Goal: Task Accomplishment & Management: Use online tool/utility

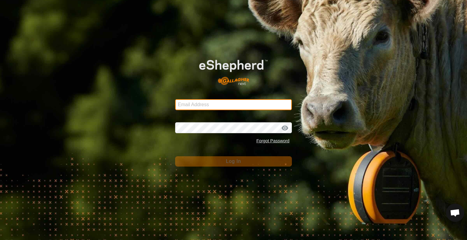
click at [269, 105] on input "Email Address" at bounding box center [233, 104] width 117 height 11
type input "[PERSON_NAME][EMAIL_ADDRESS][DOMAIN_NAME]"
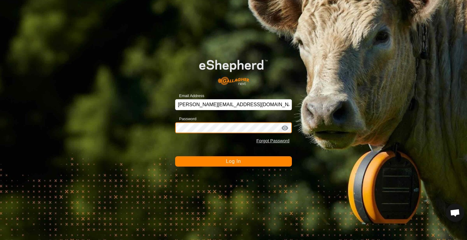
click at [175, 156] on button "Log In" at bounding box center [233, 161] width 117 height 10
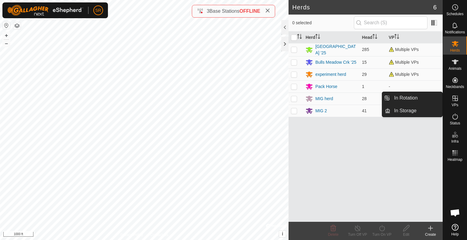
drag, startPoint x: 441, startPoint y: 99, endPoint x: 436, endPoint y: 99, distance: 5.5
click at [436, 99] on link "In Rotation" at bounding box center [416, 98] width 52 height 12
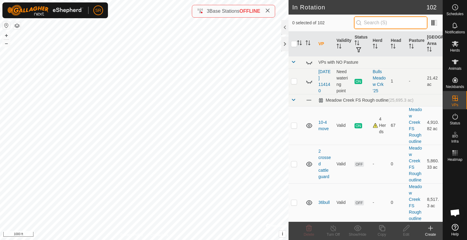
click at [393, 23] on input "text" at bounding box center [391, 22] width 74 height 13
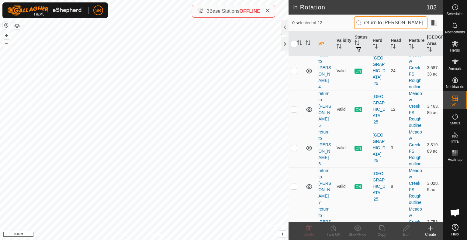
scroll to position [221, 0]
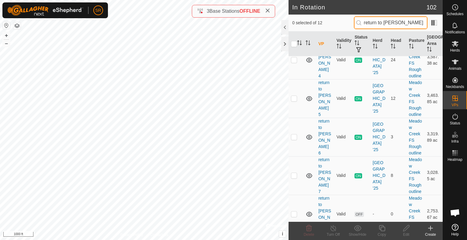
type input "return to [PERSON_NAME]"
click at [295, 175] on tbody "Meadow Creek FS Rough outline (25,695.3 ac) return to [PERSON_NAME] 1 Valid ON …" at bounding box center [365, 73] width 154 height 475
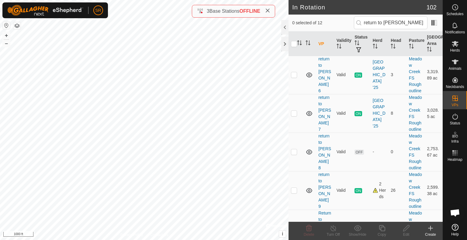
scroll to position [283, 0]
click at [294, 112] on p-checkbox at bounding box center [294, 113] width 6 height 5
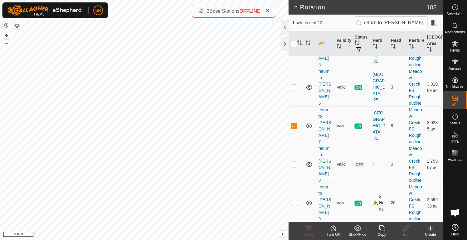
scroll to position [273, 0]
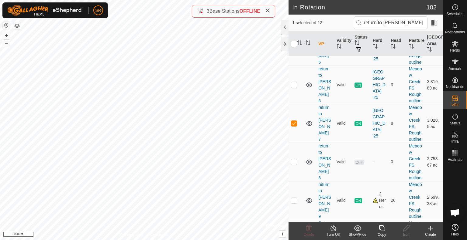
click at [292, 124] on p-checkbox at bounding box center [294, 123] width 6 height 5
checkbox input "false"
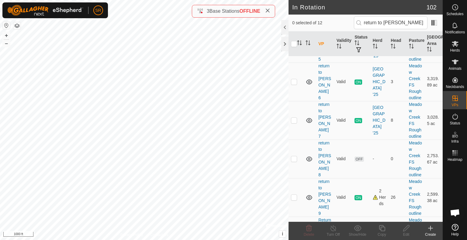
scroll to position [308, 0]
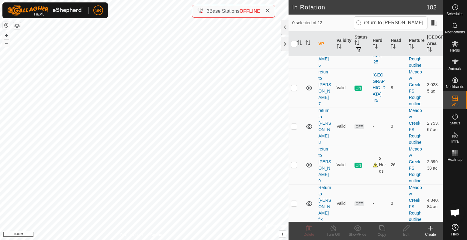
click at [295, 164] on p-checkbox at bounding box center [294, 165] width 6 height 5
checkbox input "true"
click at [293, 126] on p-checkbox at bounding box center [294, 126] width 6 height 5
checkbox input "true"
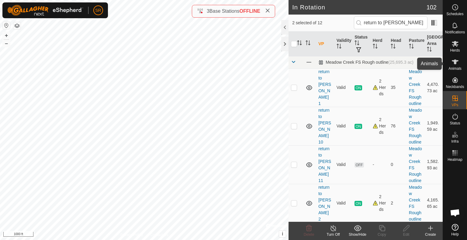
click at [452, 61] on icon at bounding box center [455, 62] width 7 height 5
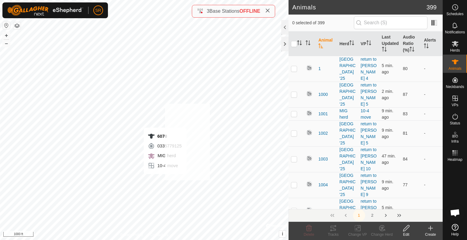
checkbox input "true"
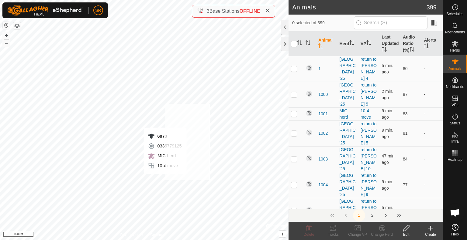
checkbox input "true"
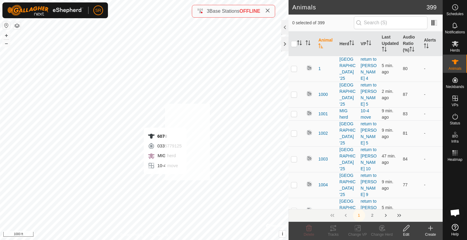
checkbox input "true"
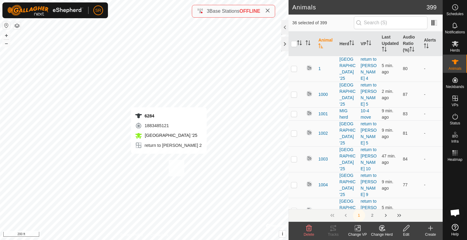
click at [168, 160] on div "6284 1883485121 Meadow Creek '25 return to clark 2 + – ⇧ i © Mapbox , © OpenStr…" at bounding box center [144, 120] width 288 height 240
checkbox input "true"
click at [358, 229] on icon at bounding box center [358, 228] width 8 height 7
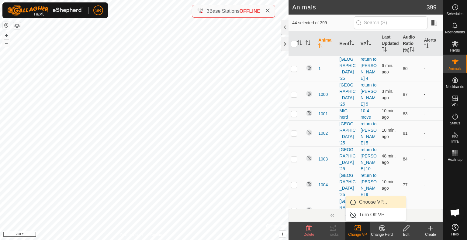
click at [379, 202] on link "Choose VP..." at bounding box center [375, 202] width 60 height 12
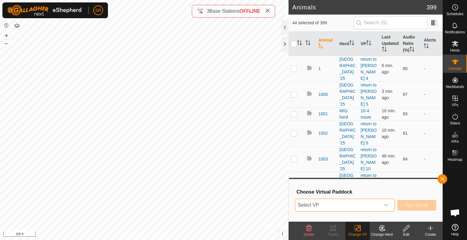
click at [377, 204] on span "Select VP" at bounding box center [337, 205] width 85 height 12
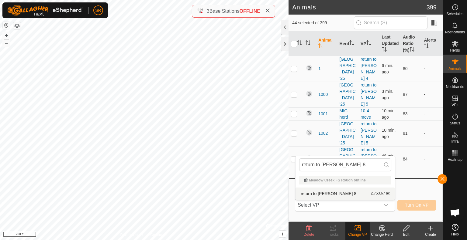
type input "return to [PERSON_NAME] 8"
click at [326, 193] on li "return to clark 8 2,753.67 ac" at bounding box center [344, 194] width 99 height 12
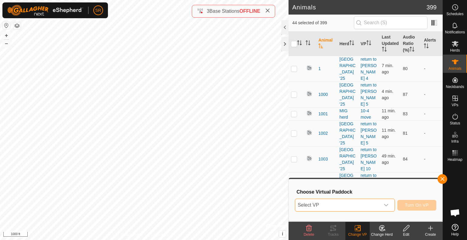
click at [378, 207] on span "Select VP" at bounding box center [337, 205] width 85 height 12
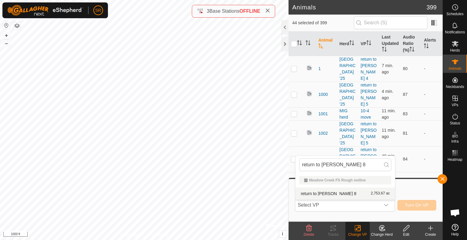
type input "return to [PERSON_NAME] 8"
click at [341, 191] on li "return to clark 8 2,753.67 ac" at bounding box center [344, 194] width 99 height 12
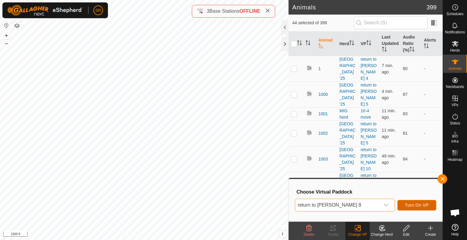
click at [408, 206] on span "Turn On VP" at bounding box center [417, 205] width 24 height 5
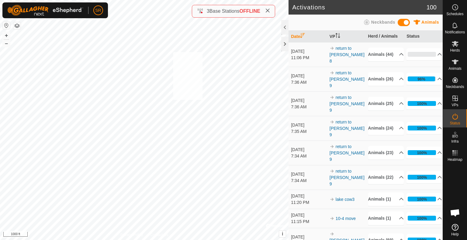
drag, startPoint x: 273, startPoint y: 73, endPoint x: 297, endPoint y: 93, distance: 30.4
click at [173, 52] on div "3251 3777099938 Meadow Creek '25 return to clark 7 + – ⇧ i © Mapbox , © OpenStr…" at bounding box center [144, 120] width 288 height 240
click at [455, 62] on icon at bounding box center [455, 62] width 7 height 5
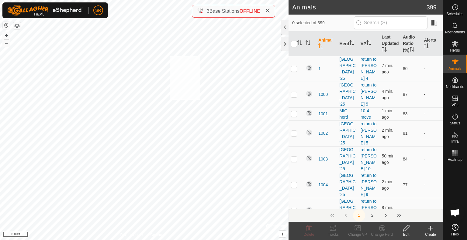
click at [169, 56] on div "6164 2199153757 Meadow Creek '25 return to clark 7 + – ⇧ i © Mapbox , © OpenStr…" at bounding box center [144, 120] width 288 height 240
checkbox input "true"
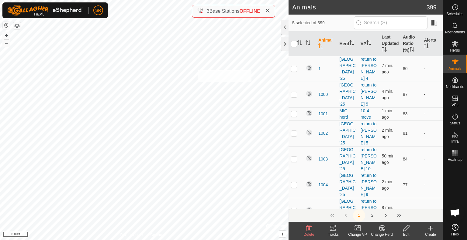
checkbox input "true"
click at [357, 227] on icon at bounding box center [357, 229] width 4 height 4
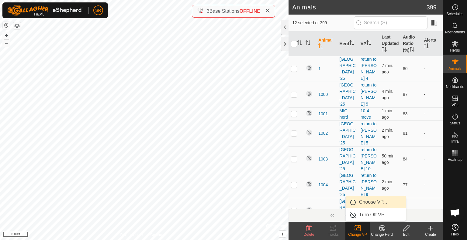
click at [374, 201] on link "Choose VP..." at bounding box center [375, 202] width 60 height 12
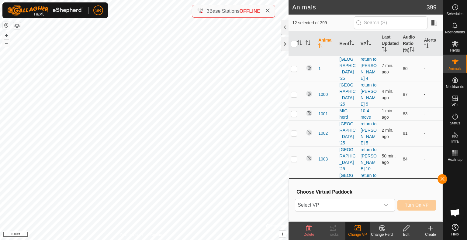
click at [374, 201] on span "Select VP" at bounding box center [337, 205] width 85 height 12
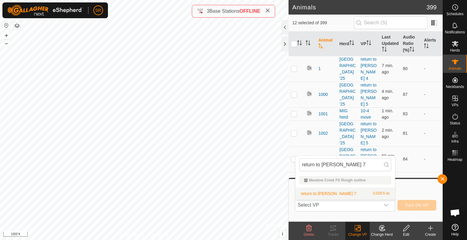
type input "return to [PERSON_NAME] 7"
click at [325, 193] on li "return to clark 7 3,028.5 ac" at bounding box center [344, 194] width 99 height 12
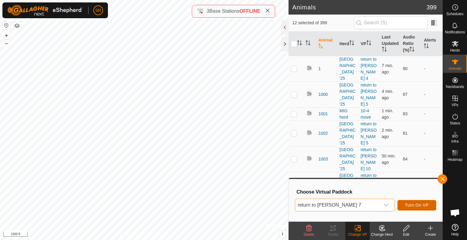
click at [406, 205] on span "Turn On VP" at bounding box center [417, 205] width 24 height 5
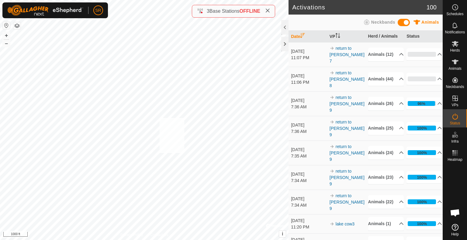
click at [159, 118] on div "1237 1679404340 Meadow Creek '25 return to clark 5 + – ⇧ i © Mapbox , © OpenStr…" at bounding box center [144, 120] width 288 height 240
click at [457, 65] on icon at bounding box center [454, 61] width 7 height 7
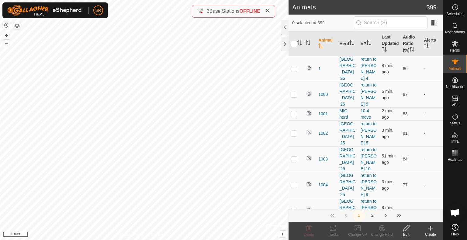
click at [163, 120] on div "3636 3531303924 Meadow Creek '25 return to clark 4 + – ⇧ i © Mapbox , © OpenStr…" at bounding box center [144, 120] width 288 height 240
checkbox input "true"
click at [355, 233] on div "Change VP" at bounding box center [357, 234] width 24 height 5
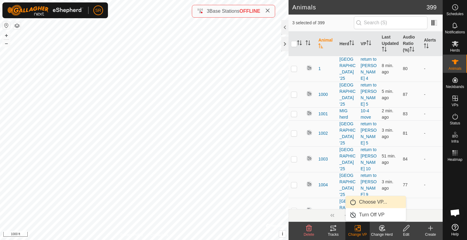
click at [368, 201] on link "Choose VP..." at bounding box center [375, 202] width 60 height 12
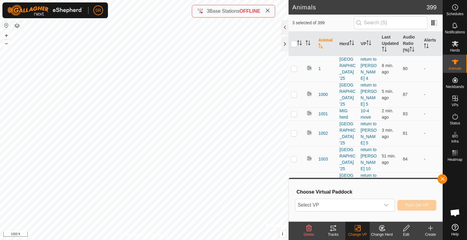
click at [360, 206] on span "Select VP" at bounding box center [337, 205] width 85 height 12
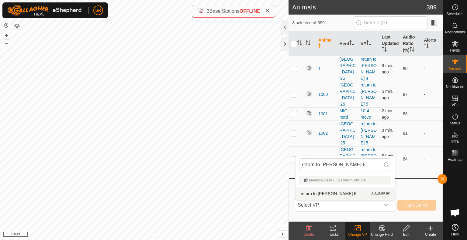
type input "return to [PERSON_NAME] 6"
click at [315, 194] on li "return to clark 6 3,319.89 ac" at bounding box center [344, 194] width 99 height 12
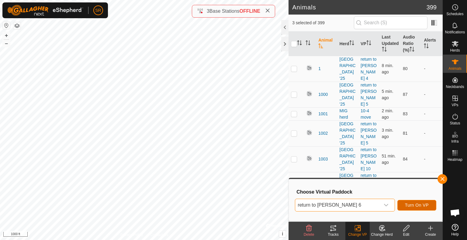
click at [419, 206] on span "Turn On VP" at bounding box center [417, 205] width 24 height 5
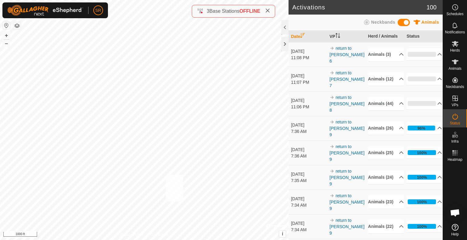
click at [166, 175] on div "6054 3309348173 MIG herd 10-4 move + – ⇧ i © Mapbox , © OpenStreetMap , Improve…" at bounding box center [144, 120] width 288 height 240
click at [456, 64] on icon at bounding box center [454, 61] width 7 height 7
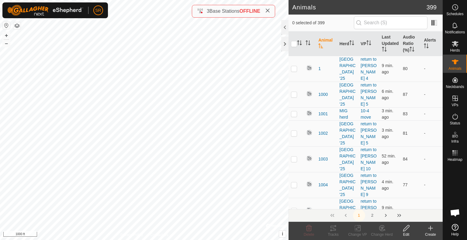
click at [156, 170] on div "6054 3309348173 MIG herd 10-4 move + – ⇧ i © Mapbox , © OpenStreetMap , Improve…" at bounding box center [144, 120] width 288 height 240
checkbox input "true"
click at [356, 231] on rect at bounding box center [357, 228] width 5 height 5
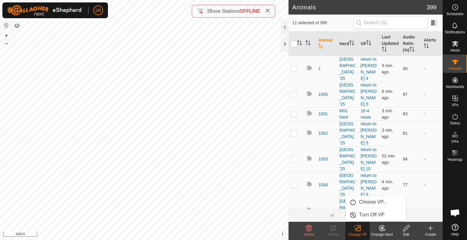
click at [373, 206] on link "Choose VP..." at bounding box center [375, 202] width 60 height 12
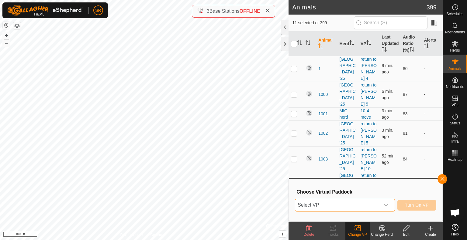
click at [366, 206] on span "Select VP" at bounding box center [337, 205] width 85 height 12
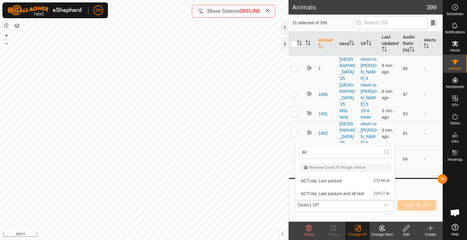
type input "a"
drag, startPoint x: 339, startPoint y: 155, endPoint x: 297, endPoint y: 153, distance: 41.7
click at [297, 153] on div "10" at bounding box center [344, 152] width 99 height 18
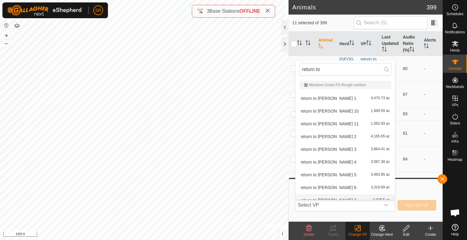
scroll to position [7, 0]
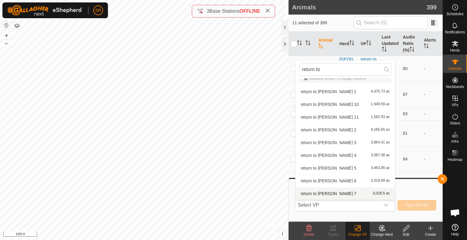
type input "return to"
click at [409, 188] on div "Choose Virtual Paddock Select VP return to Meadow Creek FS Rough outline return…" at bounding box center [365, 200] width 146 height 35
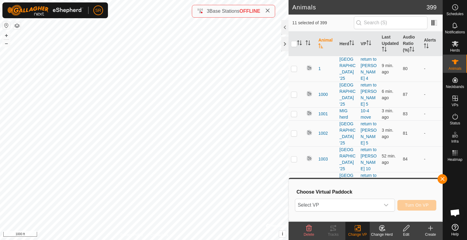
click at [442, 179] on button "button" at bounding box center [442, 179] width 10 height 10
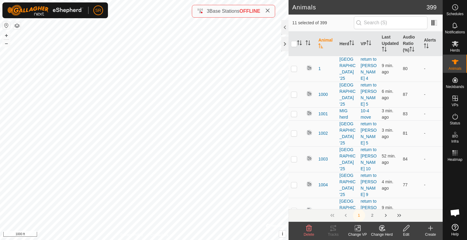
click at [361, 230] on change-vp-svg-icon at bounding box center [357, 228] width 24 height 7
click at [367, 203] on link "Choose VP..." at bounding box center [375, 202] width 60 height 12
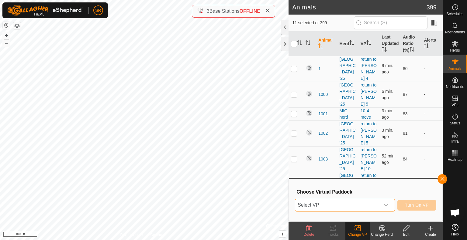
click at [359, 200] on span "Select VP" at bounding box center [337, 205] width 85 height 12
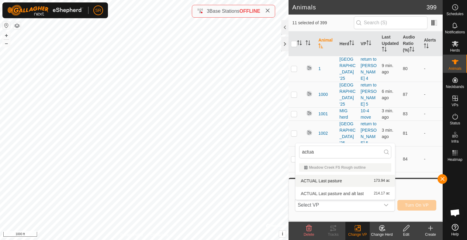
type input "actua"
click at [348, 183] on li "ACTUAL Last pasture 173.94 ac" at bounding box center [344, 181] width 99 height 12
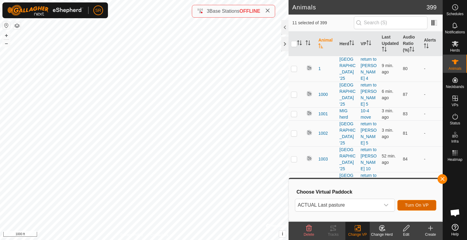
click at [424, 201] on button "Turn On VP" at bounding box center [416, 205] width 39 height 11
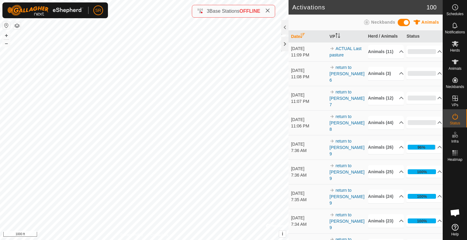
click at [295, 27] on div "Activations 100 Animals Neckbands Date VP Herd / Animals Status Oct 4, 2025 11:…" at bounding box center [221, 120] width 442 height 240
click at [239, 14] on div "Activations 100 Animals Neckbands Date VP Herd / Animals Status Oct 4, 2025 11:…" at bounding box center [221, 120] width 442 height 240
click at [455, 61] on icon at bounding box center [455, 62] width 7 height 5
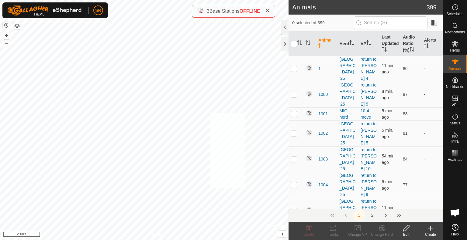
checkbox input "true"
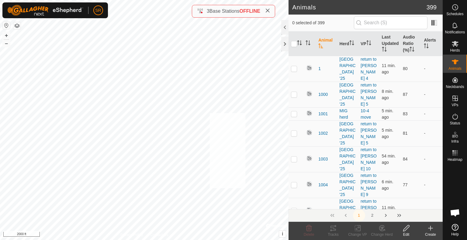
checkbox input "true"
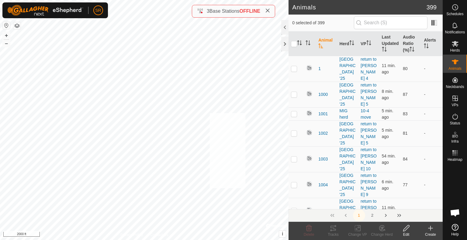
checkbox input "true"
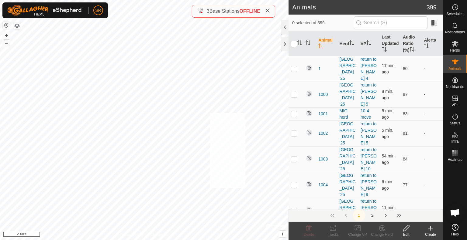
checkbox input "true"
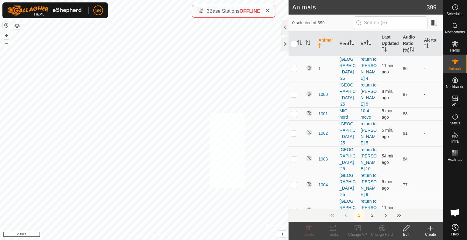
checkbox input "true"
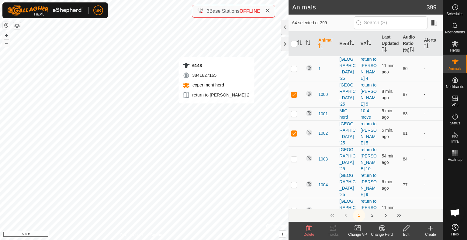
click at [216, 110] on div "6148 3841827165 experiment herd return to clark 2 + – ⇧ i © Mapbox , © OpenStre…" at bounding box center [144, 120] width 288 height 240
click at [155, 84] on div "2472 3634689132 MIG 2 10-4 move + – ⇧ i © Mapbox , © OpenStreetMap , Improve th…" at bounding box center [144, 120] width 288 height 240
checkbox input "true"
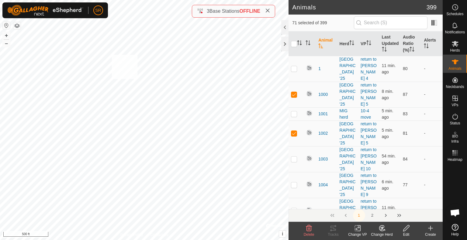
checkbox input "true"
click at [357, 228] on icon at bounding box center [358, 228] width 8 height 7
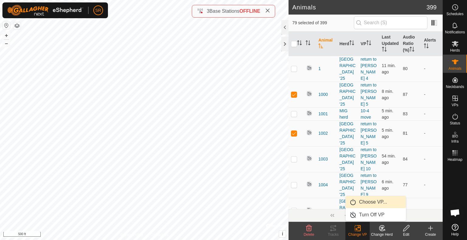
click at [365, 204] on link "Choose VP..." at bounding box center [375, 202] width 60 height 12
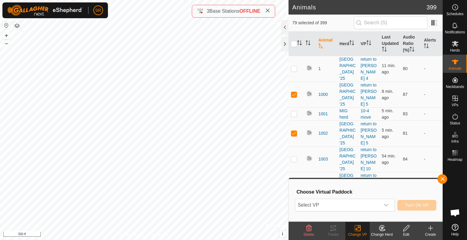
click at [365, 204] on span "Select VP" at bounding box center [337, 205] width 85 height 12
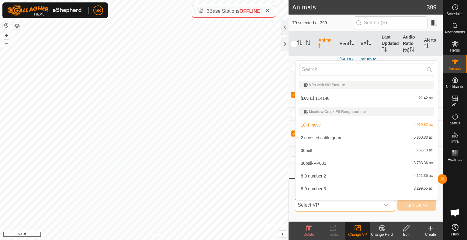
click at [365, 204] on span "Select VP" at bounding box center [337, 205] width 85 height 12
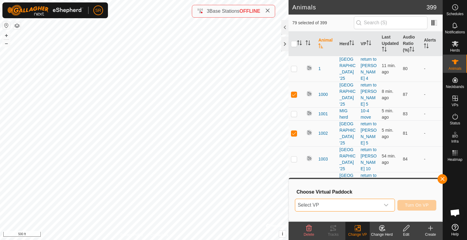
click at [365, 204] on span "Select VP" at bounding box center [337, 205] width 85 height 12
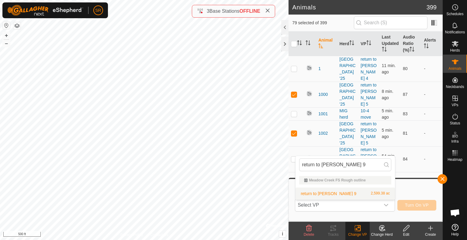
type input "return to [PERSON_NAME] 9"
click at [331, 190] on li "return to clark 9 2,599.38 ac" at bounding box center [344, 194] width 99 height 12
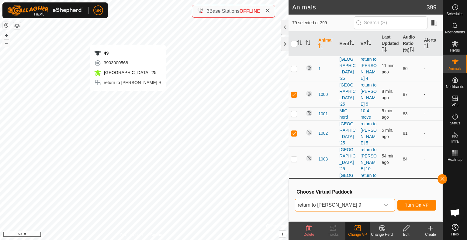
click at [128, 39] on div "49 3903000568 Meadow Creek '25 return to clark 9 + – ⇧ i © Mapbox , © OpenStree…" at bounding box center [144, 120] width 288 height 240
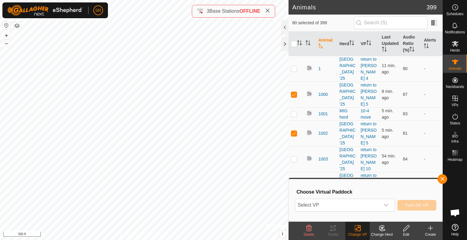
click at [371, 207] on span "Select VP" at bounding box center [337, 205] width 85 height 12
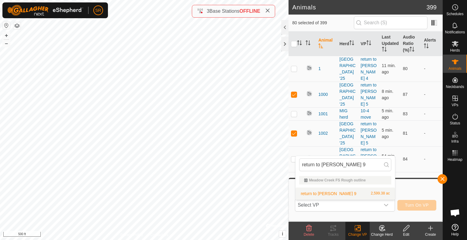
type input "return to [PERSON_NAME] 9"
click at [323, 193] on li "return to clark 9 2,599.38 ac" at bounding box center [344, 194] width 99 height 12
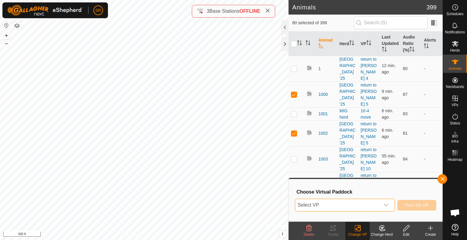
click at [343, 205] on span "Select VP" at bounding box center [337, 205] width 85 height 12
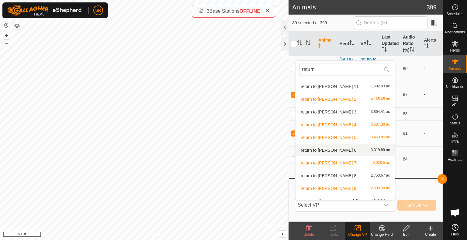
scroll to position [45, 0]
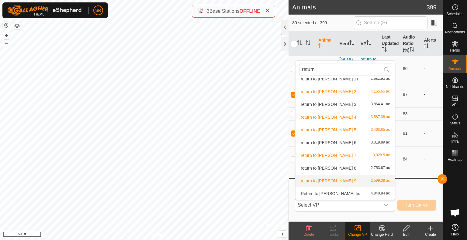
type input "return"
click at [317, 180] on li "return to clark 9 2,599.38 ac" at bounding box center [344, 181] width 99 height 12
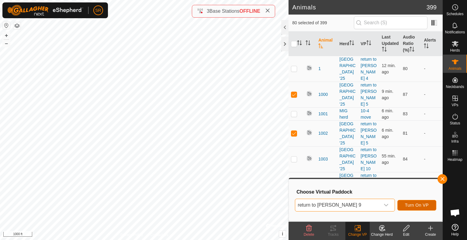
click at [420, 204] on span "Turn On VP" at bounding box center [417, 205] width 24 height 5
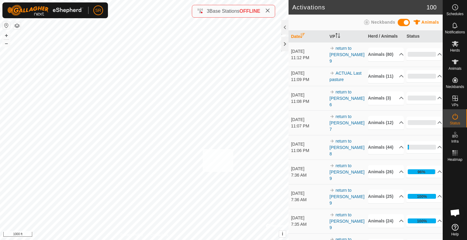
click at [203, 149] on div "6169 3715667213 Meadow Creek '25 return to clark 5 + – ⇧ i © Mapbox , © OpenStr…" at bounding box center [144, 120] width 288 height 240
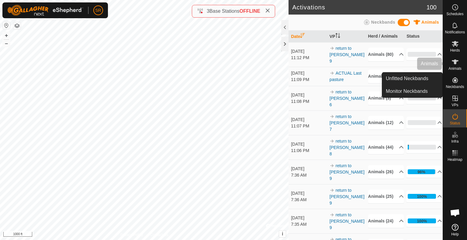
click at [456, 67] on span "Animals" at bounding box center [454, 69] width 13 height 4
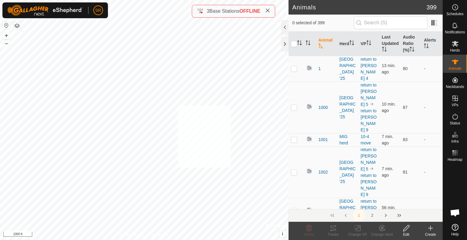
click at [178, 106] on div "279 4019825932 experiment herd return to clark 1 + – ⇧ i © Mapbox , © OpenStree…" at bounding box center [144, 120] width 288 height 240
checkbox input "true"
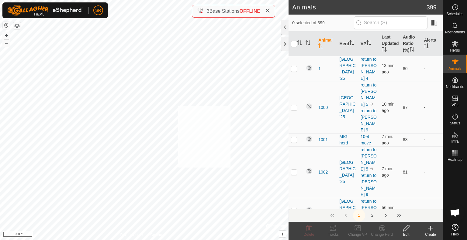
checkbox input "true"
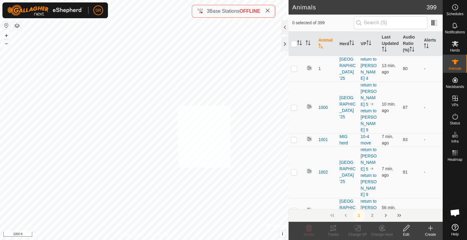
checkbox input "true"
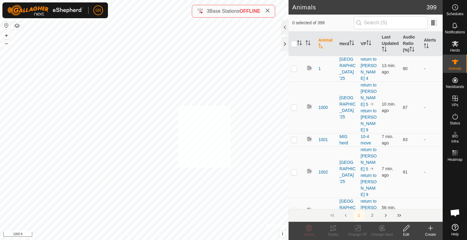
checkbox input "true"
click at [295, 43] on input "checkbox" at bounding box center [294, 44] width 6 height 6
checkbox input "false"
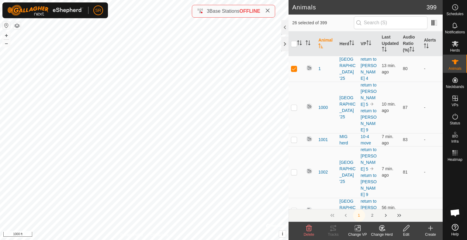
checkbox input "false"
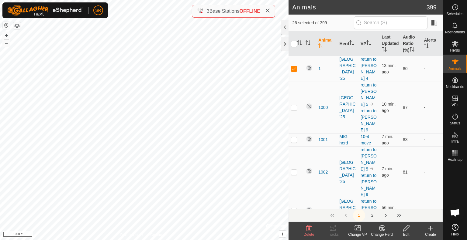
checkbox input "false"
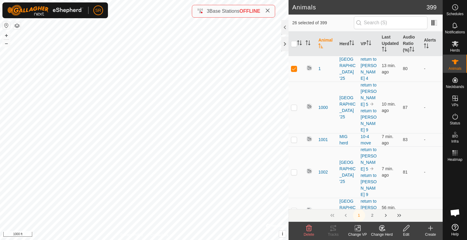
checkbox input "false"
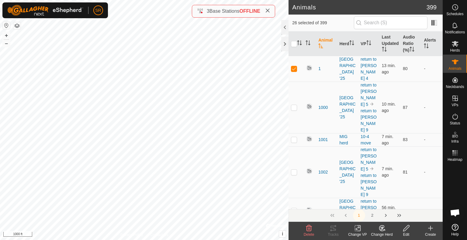
checkbox input "false"
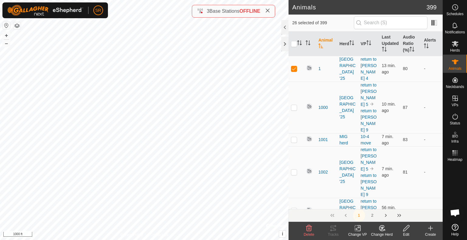
checkbox input "false"
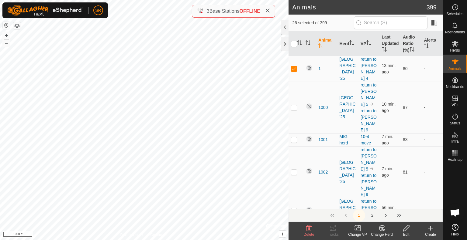
checkbox input "false"
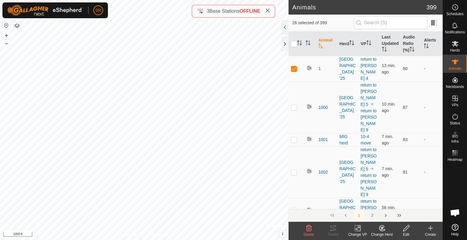
checkbox input "false"
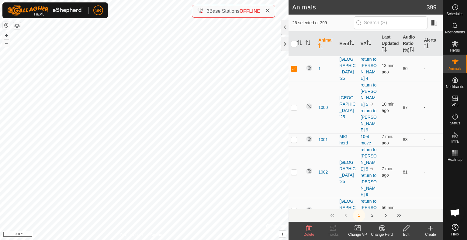
checkbox input "false"
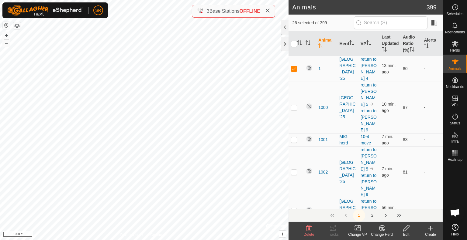
checkbox input "false"
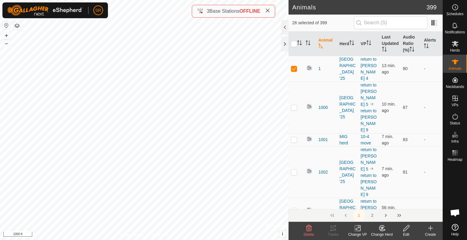
checkbox input "false"
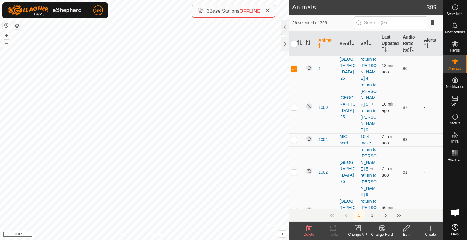
checkbox input "false"
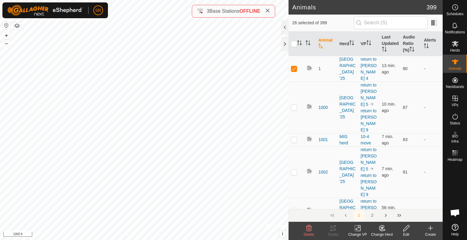
checkbox input "false"
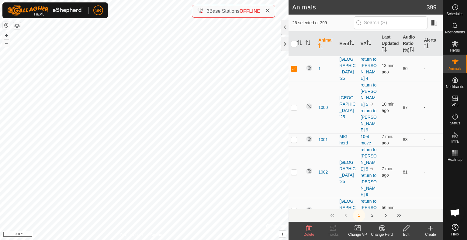
checkbox input "false"
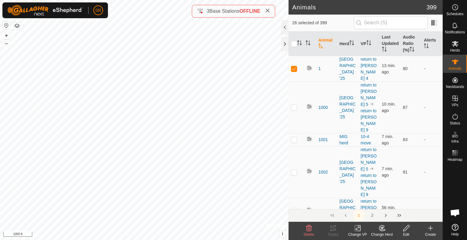
checkbox input "false"
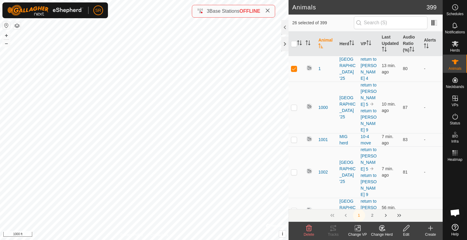
checkbox input "false"
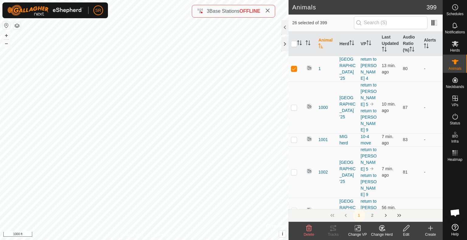
checkbox input "false"
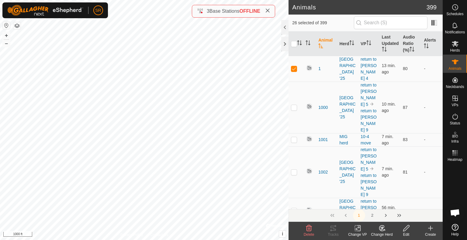
checkbox input "false"
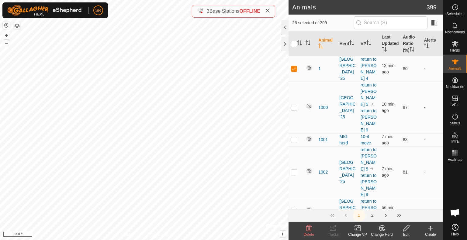
checkbox input "false"
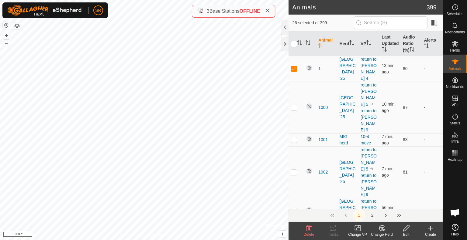
checkbox input "false"
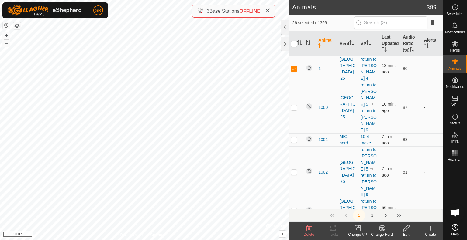
checkbox input "false"
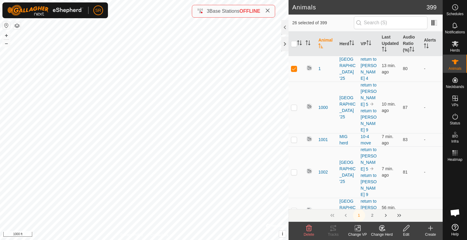
checkbox input "false"
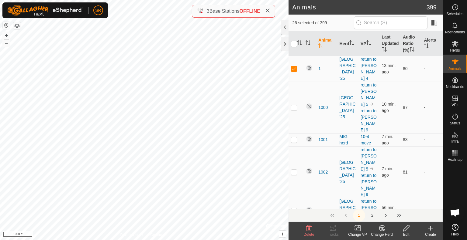
checkbox input "false"
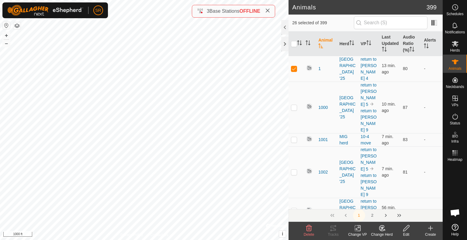
checkbox input "false"
click at [205, 151] on div "1009 1982637592 experiment herd return to clark 1 + – ⇧ i © Mapbox , © OpenStre…" at bounding box center [144, 120] width 288 height 240
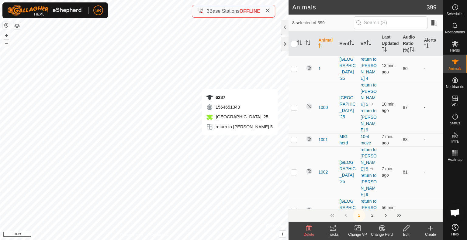
click at [239, 142] on div "6287 1564651343 Meadow Creek '25 return to clark 5 + – ⇧ i © Mapbox , © OpenStr…" at bounding box center [144, 120] width 288 height 240
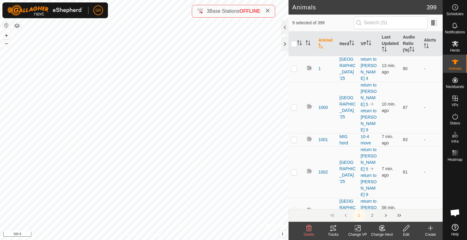
click at [354, 230] on icon at bounding box center [358, 228] width 8 height 7
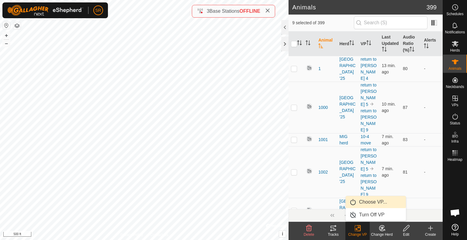
click at [384, 201] on link "Choose VP..." at bounding box center [375, 202] width 60 height 12
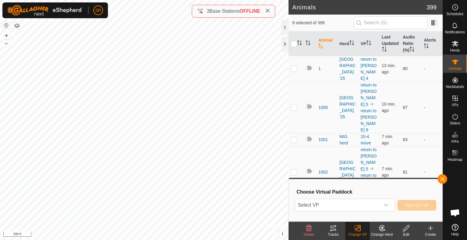
click at [384, 201] on div "dropdown trigger" at bounding box center [386, 205] width 12 height 12
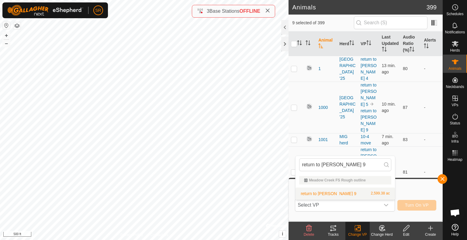
click at [335, 194] on li "return to clark 9 2,599.38 ac" at bounding box center [344, 194] width 99 height 12
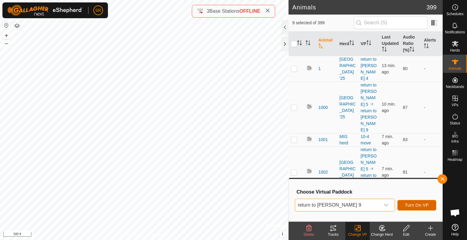
click at [417, 208] on span "Turn On VP" at bounding box center [417, 205] width 24 height 5
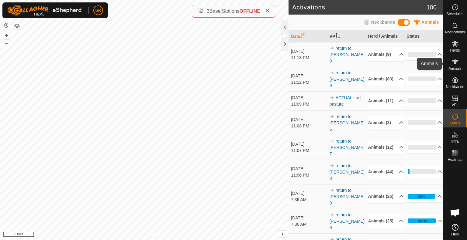
click at [457, 64] on icon at bounding box center [454, 61] width 7 height 7
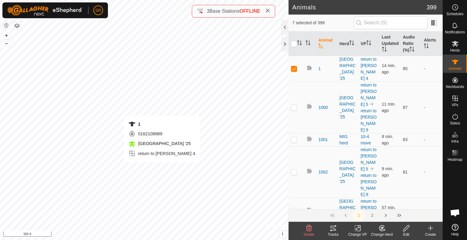
click at [162, 168] on div "1 0162108989 Meadow Creek '25 return to clark 4 + – ⇧ i © Mapbox , © OpenStreet…" at bounding box center [144, 120] width 288 height 240
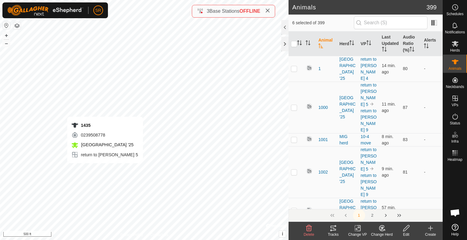
click at [105, 170] on div "1435 0239508778 Meadow Creek '25 return to clark 5 + – ⇧ i © Mapbox , © OpenStr…" at bounding box center [144, 120] width 288 height 240
click at [24, 153] on div "1302 4023961014 Meadow Creek '25 return to clark 2 + – ⇧ i © Mapbox , © OpenStr…" at bounding box center [144, 120] width 288 height 240
click at [90, 145] on div "3529 4069841891 Meadow Creek '25 return to clark 10 + – ⇧ i © Mapbox , © OpenSt…" at bounding box center [144, 120] width 288 height 240
click at [39, 183] on div "1003 2282191952 Meadow Creek '25 return to clark 10 + – ⇧ i © Mapbox , © OpenSt…" at bounding box center [144, 120] width 288 height 240
click at [53, 143] on div "1003 2282191952 Meadow Creek '25 return to clark 10 + – ⇧ i © Mapbox , © OpenSt…" at bounding box center [144, 120] width 288 height 240
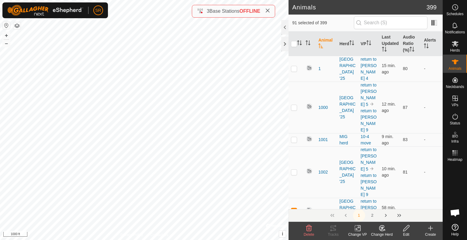
click at [357, 230] on icon at bounding box center [358, 228] width 8 height 7
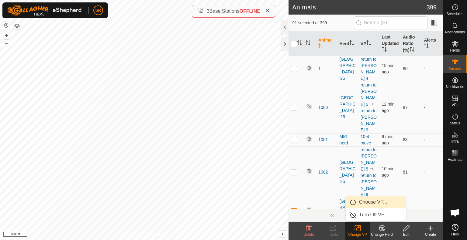
click at [377, 205] on link "Choose VP..." at bounding box center [375, 202] width 60 height 12
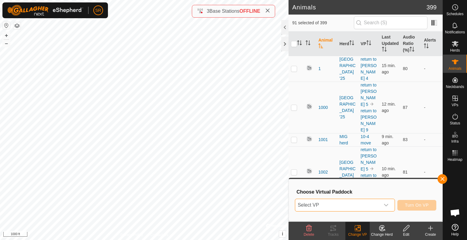
click at [377, 205] on span "Select VP" at bounding box center [337, 205] width 85 height 12
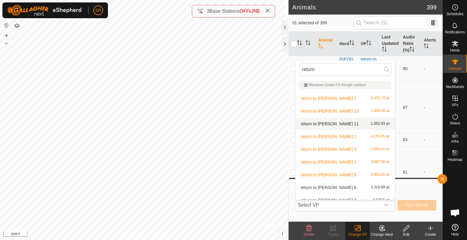
scroll to position [7, 0]
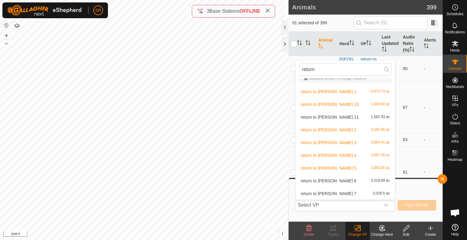
click at [317, 105] on li "return to clark 10 1,949.59 ac" at bounding box center [344, 104] width 99 height 12
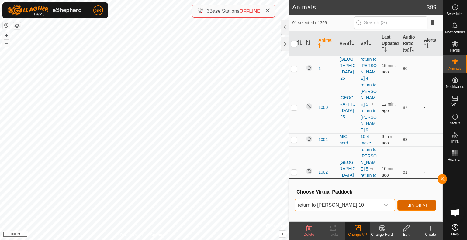
click at [415, 209] on button "Turn On VP" at bounding box center [416, 205] width 39 height 11
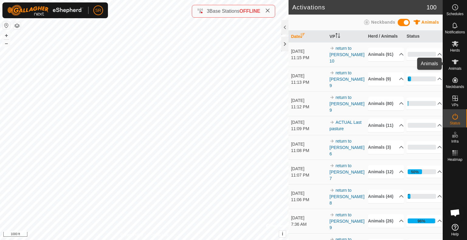
click at [457, 68] on span "Animals" at bounding box center [454, 69] width 13 height 4
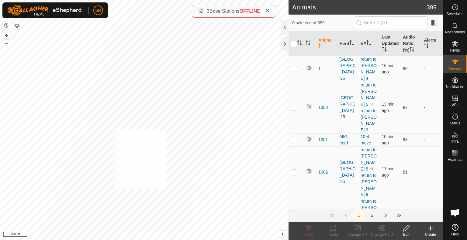
click at [115, 130] on div "Deep creek point pond 1 Type: dam Capacity: 100L Water Level: 100% Drinkable: Y…" at bounding box center [144, 120] width 288 height 240
click at [168, 63] on div "6066 0651106559 MIG 2 lake cow 1 + – ⇧ i © Mapbox , © OpenStreetMap , Improve t…" at bounding box center [144, 120] width 288 height 240
click at [179, 51] on div "4109 2274092944 MIG 2 10-4 move + – ⇧ i © Mapbox , © OpenStreetMap , Improve th…" at bounding box center [144, 120] width 288 height 240
click at [150, 80] on div "3796 3980564315 MIG herd 10-4 move + – ⇧ i © Mapbox , © OpenStreetMap , Improve…" at bounding box center [144, 120] width 288 height 240
click at [99, 54] on div "2369 1000038360 Meadow Creek '25 return to clark 9 + – ⇧ i © Mapbox , © OpenStr…" at bounding box center [144, 120] width 288 height 240
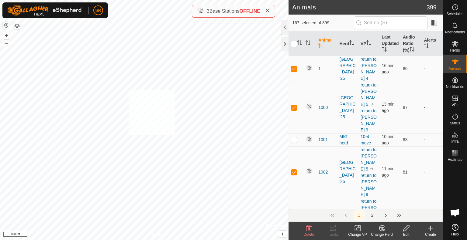
click at [128, 90] on div "3313 2021580906 MIG herd 10-4 move + – ⇧ i © Mapbox , © OpenStreetMap , Improve…" at bounding box center [144, 120] width 288 height 240
click at [294, 43] on input "checkbox" at bounding box center [294, 44] width 6 height 6
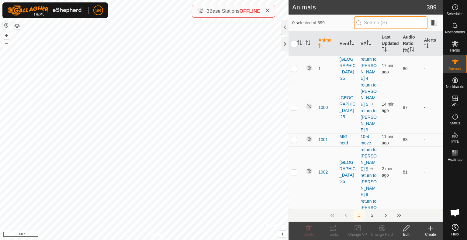
click at [377, 25] on input "text" at bounding box center [391, 22] width 74 height 13
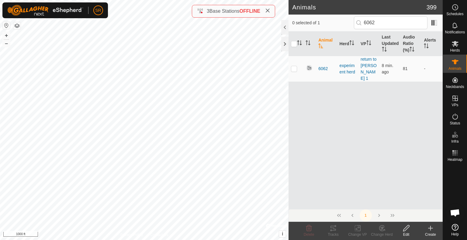
click at [432, 233] on div "Create" at bounding box center [430, 234] width 24 height 5
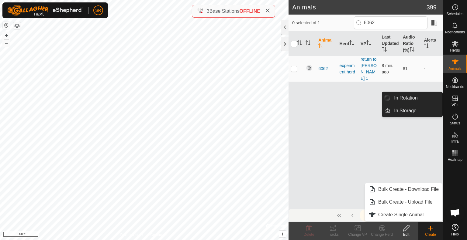
click at [431, 96] on link "In Rotation" at bounding box center [416, 98] width 52 height 12
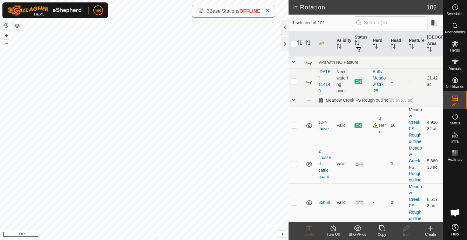
click at [430, 231] on icon at bounding box center [430, 228] width 0 height 4
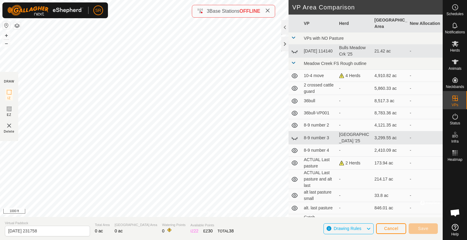
click at [178, 0] on html "SR Schedules Notifications Herds Animals Neckbands VPs Status Infra Heatmap Hel…" at bounding box center [233, 120] width 467 height 240
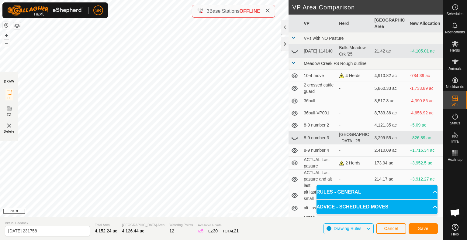
click at [122, 0] on html "SR Schedules Notifications Herds Animals Neckbands VPs Status Infra Heatmap Hel…" at bounding box center [233, 120] width 467 height 240
drag, startPoint x: 49, startPoint y: 233, endPoint x: 0, endPoint y: 229, distance: 48.7
click at [0, 229] on section "Virtual Paddock 2025-10-04 231758 Total Area 4,012.94 ac Grazing Area 3,999.99 …" at bounding box center [221, 228] width 442 height 23
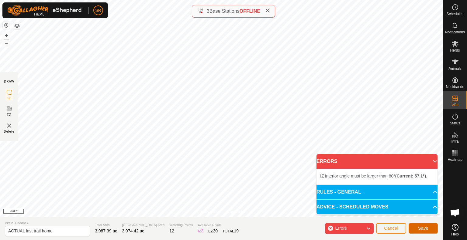
click at [424, 231] on span "Save" at bounding box center [423, 228] width 10 height 5
click at [391, 226] on span "Cancel" at bounding box center [391, 228] width 14 height 5
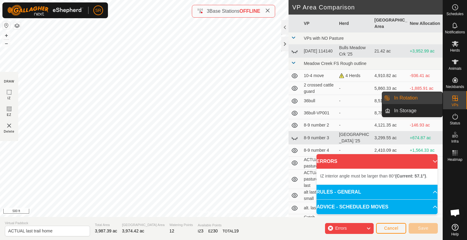
click at [428, 98] on link "In Rotation" at bounding box center [416, 98] width 52 height 12
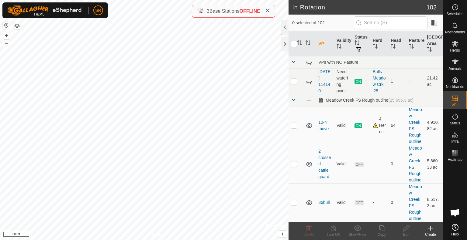
click at [429, 229] on icon at bounding box center [430, 228] width 7 height 7
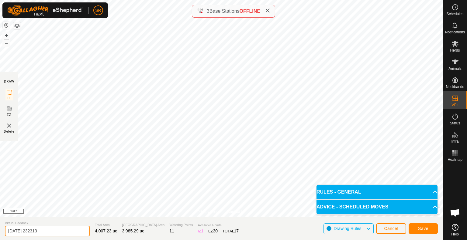
drag, startPoint x: 65, startPoint y: 231, endPoint x: 4, endPoint y: 233, distance: 61.1
click at [4, 233] on section "Virtual Paddock [DATE] 232313 Total Area 4,007.23 ac Grazing Area 3,985.29 ac W…" at bounding box center [221, 228] width 442 height 23
click at [8, 232] on input "trail home" at bounding box center [47, 231] width 85 height 11
type input "actual pasture trail home"
click at [419, 227] on span "Save" at bounding box center [423, 228] width 10 height 5
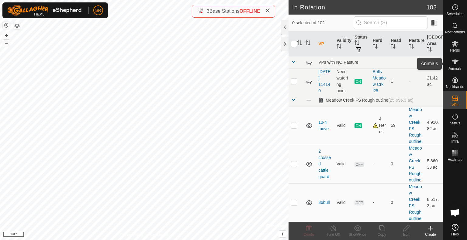
click at [452, 63] on icon at bounding box center [454, 61] width 7 height 7
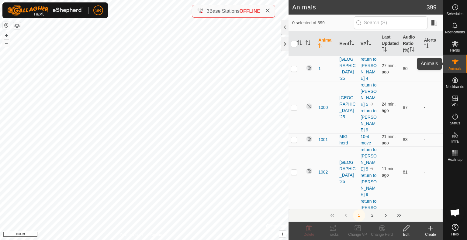
click at [457, 66] on es-animals-svg-icon at bounding box center [454, 62] width 11 height 10
click at [180, 73] on div "6054 3309348173 MIG herd 10-4 move + – ⇧ i © Mapbox , © OpenStreetMap , Improve…" at bounding box center [144, 120] width 288 height 240
checkbox input "true"
click at [355, 233] on div "Change VP" at bounding box center [357, 234] width 24 height 5
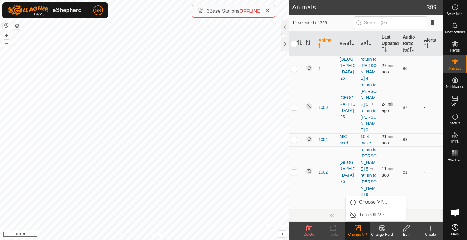
click at [366, 207] on link "Choose VP..." at bounding box center [375, 202] width 60 height 12
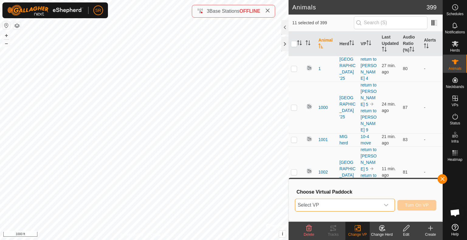
click at [366, 207] on span "Select VP" at bounding box center [337, 205] width 85 height 12
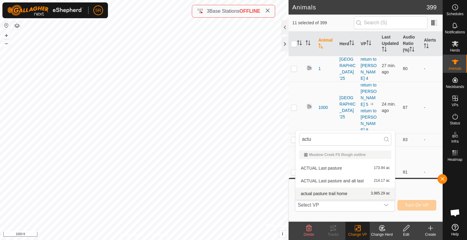
type input "actu"
click at [346, 192] on li "actual pasture trail home 3,985.29 ac" at bounding box center [344, 194] width 99 height 12
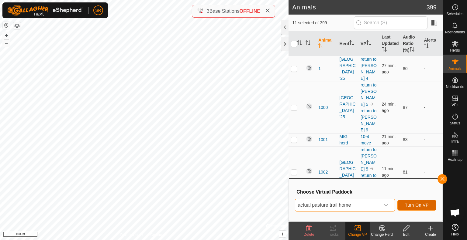
click at [408, 207] on span "Turn On VP" at bounding box center [417, 205] width 24 height 5
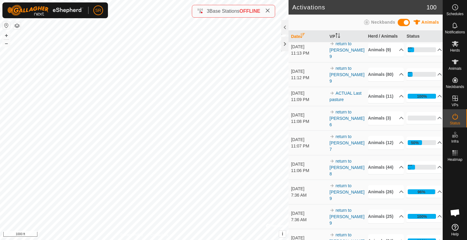
scroll to position [47, 0]
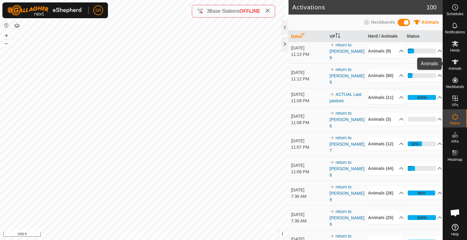
click at [452, 64] on icon at bounding box center [454, 61] width 7 height 7
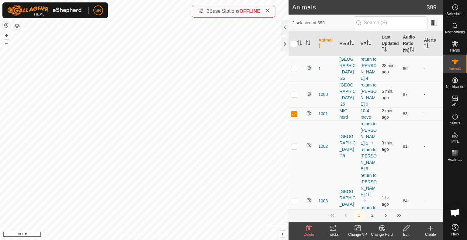
checkbox input "true"
click at [357, 230] on icon at bounding box center [358, 228] width 8 height 7
click at [368, 204] on link "Choose VP..." at bounding box center [375, 202] width 60 height 12
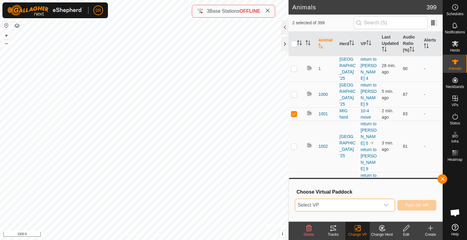
click at [368, 204] on span "Select VP" at bounding box center [337, 205] width 85 height 12
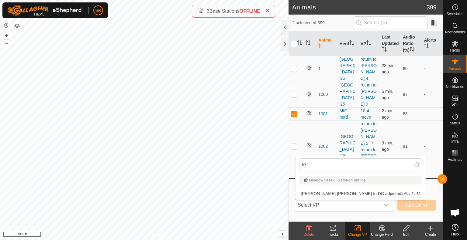
type input "t"
type input "return to [PERSON_NAME]"
click at [337, 194] on li "Return to [PERSON_NAME] fix 4,840.84 ac" at bounding box center [344, 194] width 99 height 12
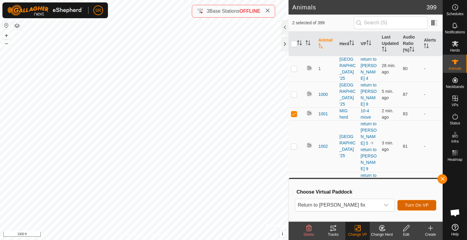
click at [417, 206] on span "Turn On VP" at bounding box center [417, 205] width 24 height 5
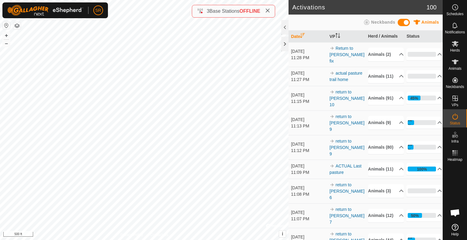
click at [180, 0] on html "SR Schedules Notifications Herds Animals Neckbands VPs Status Infra Heatmap Hel…" at bounding box center [233, 120] width 467 height 240
click at [449, 63] on div "Animals" at bounding box center [455, 64] width 24 height 18
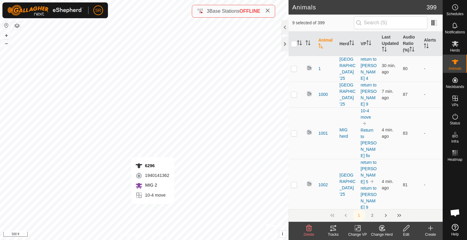
click at [153, 210] on div "6296 1940141362 MIG 2 10-4 move + – ⇧ i © Mapbox , © OpenStreetMap , Improve th…" at bounding box center [144, 120] width 288 height 240
click at [148, 199] on div "6009 0733697592 MIG 2 10-4 move + – ⇧ i © Mapbox , © OpenStreetMap , Improve th…" at bounding box center [144, 120] width 288 height 240
click at [359, 229] on icon at bounding box center [358, 228] width 8 height 7
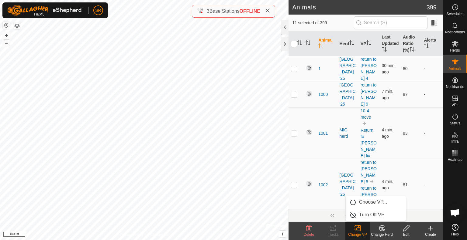
click at [365, 202] on link "Choose VP..." at bounding box center [375, 202] width 60 height 12
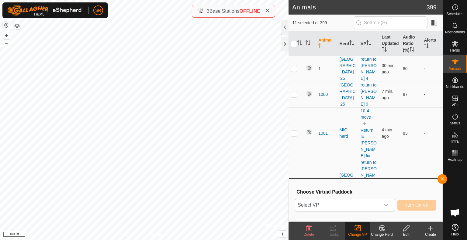
click at [354, 207] on span "Select VP" at bounding box center [337, 205] width 85 height 12
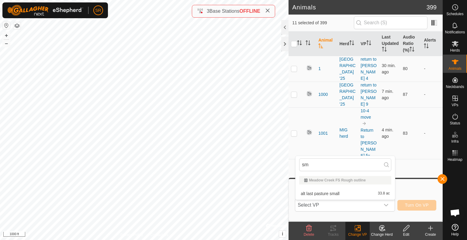
type input "s"
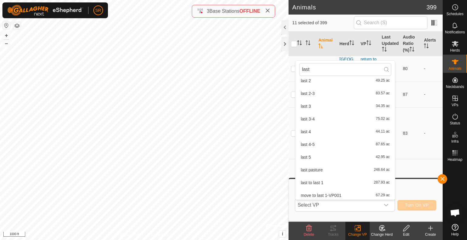
scroll to position [122, 0]
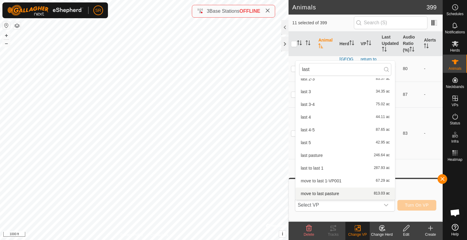
type input "last"
click at [439, 182] on button "button" at bounding box center [442, 179] width 10 height 10
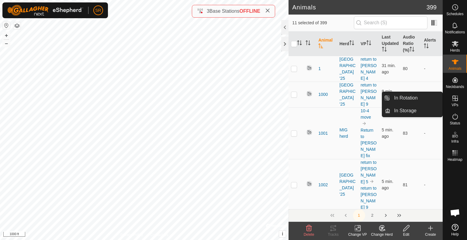
click at [424, 99] on link "In Rotation" at bounding box center [416, 98] width 52 height 12
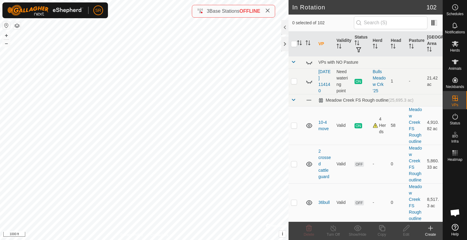
click at [431, 234] on div "Create" at bounding box center [430, 234] width 24 height 5
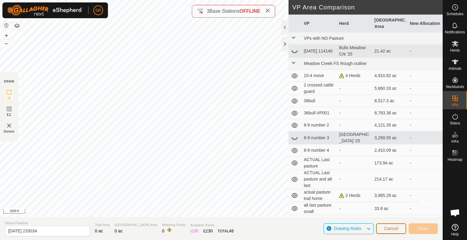
click at [390, 229] on span "Cancel" at bounding box center [391, 228] width 14 height 5
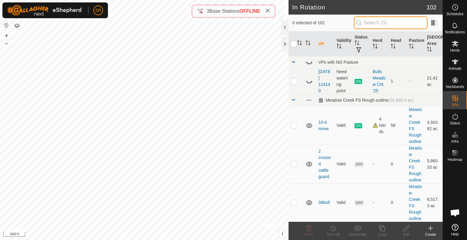
click at [387, 22] on input "text" at bounding box center [391, 22] width 74 height 13
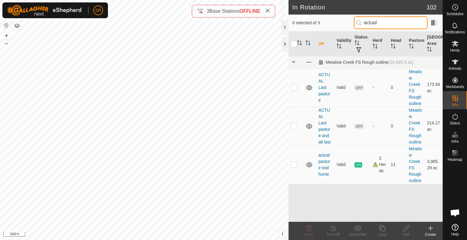
type input "actual"
click at [295, 165] on p-checkbox at bounding box center [294, 164] width 6 height 5
checkbox input "true"
click at [382, 230] on icon at bounding box center [382, 228] width 8 height 7
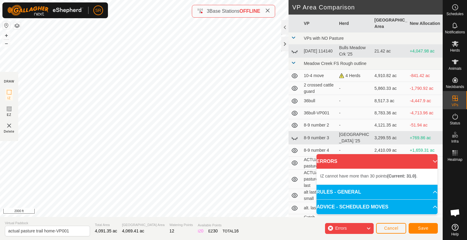
click at [211, 5] on div "Privacy Policy Contact Us Type: Inclusion Zone undefined Animal + – ⇧ i © Mapbo…" at bounding box center [221, 120] width 442 height 240
click at [193, 11] on div "Privacy Policy Contact Us Type: Inclusion Zone undefined Animal + – ⇧ i © Mapbo…" at bounding box center [221, 120] width 442 height 240
click at [222, 0] on html "SR Schedules Notifications Herds Animals Neckbands VPs Status Infra Heatmap Hel…" at bounding box center [233, 120] width 467 height 240
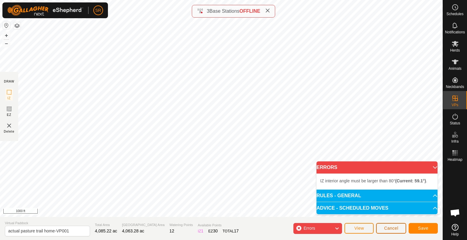
click at [393, 226] on span "Cancel" at bounding box center [391, 228] width 14 height 5
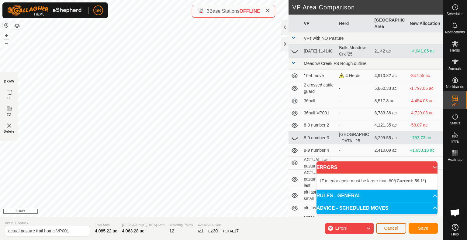
click at [399, 228] on button "Cancel" at bounding box center [391, 228] width 30 height 11
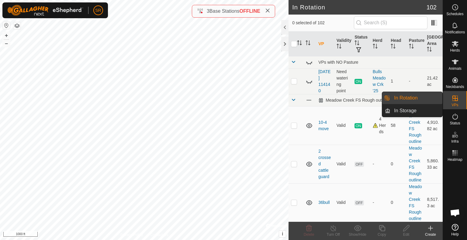
click at [428, 96] on link "In Rotation" at bounding box center [416, 98] width 52 height 12
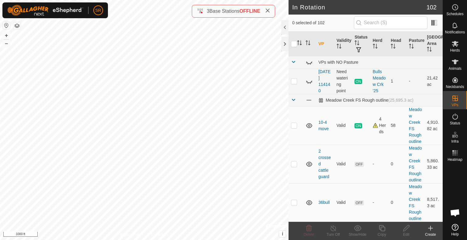
click at [433, 231] on icon at bounding box center [430, 228] width 7 height 7
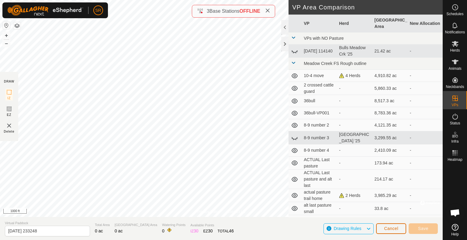
click at [384, 228] on span "Cancel" at bounding box center [391, 228] width 14 height 5
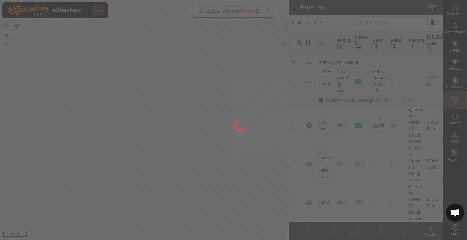
click at [396, 22] on div at bounding box center [233, 120] width 467 height 240
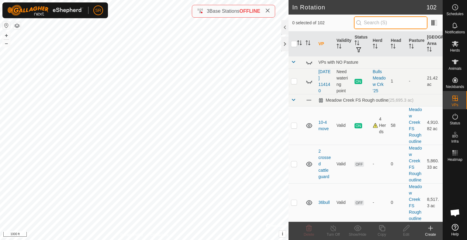
click at [396, 22] on input "text" at bounding box center [391, 22] width 74 height 13
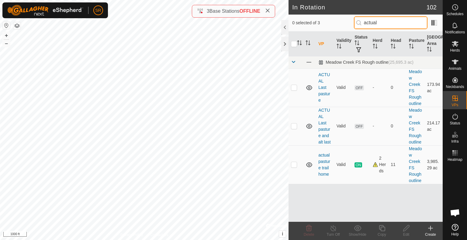
type input "actual"
click at [295, 165] on p-checkbox at bounding box center [294, 164] width 6 height 5
checkbox input "true"
click at [380, 232] on div "Copy" at bounding box center [381, 234] width 24 height 5
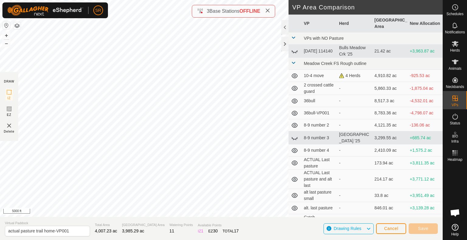
click at [211, 233] on div "Privacy Policy Contact Us Type: Inclusion Zone undefined Animal + – ⇧ i © Mapbo…" at bounding box center [221, 120] width 442 height 240
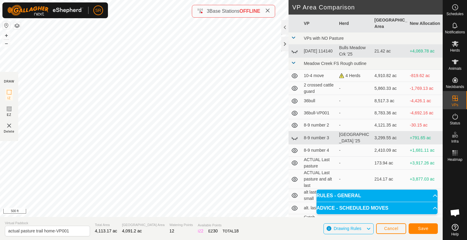
click at [145, 0] on html "SR Schedules Notifications Herds Animals Neckbands VPs Status Infra Heatmap Hel…" at bounding box center [233, 120] width 467 height 240
drag, startPoint x: 76, startPoint y: 231, endPoint x: 55, endPoint y: 233, distance: 20.8
click at [55, 233] on input "actual pasture trail home-VP001" at bounding box center [47, 231] width 85 height 11
type input "actual pasture trail home 2"
click at [425, 228] on span "Save" at bounding box center [423, 228] width 10 height 5
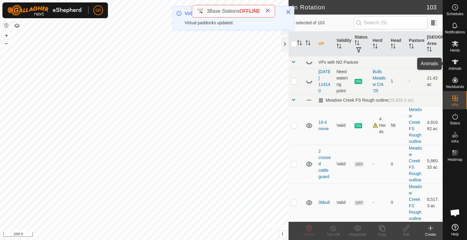
click at [455, 61] on icon at bounding box center [455, 62] width 7 height 5
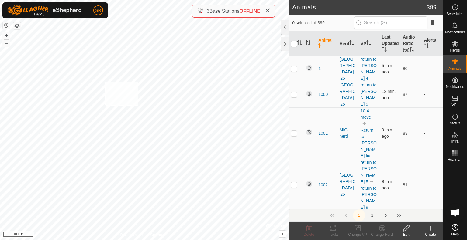
click at [105, 82] on div "B3015 2018579140 MIG 2 10-4 move + – ⇧ i © Mapbox , © OpenStreetMap , Improve t…" at bounding box center [144, 120] width 288 height 240
click at [357, 229] on icon at bounding box center [358, 228] width 8 height 7
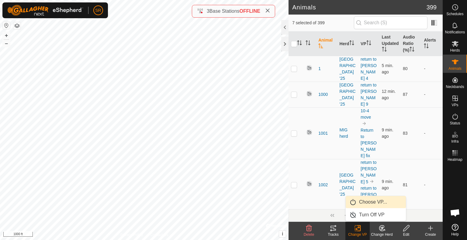
click at [368, 201] on link "Choose VP..." at bounding box center [375, 202] width 60 height 12
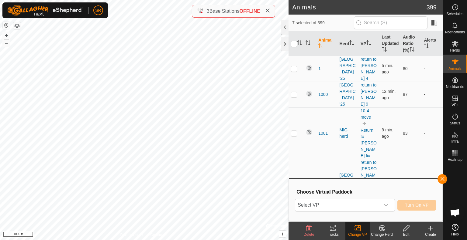
click at [362, 204] on span "Select VP" at bounding box center [337, 205] width 85 height 12
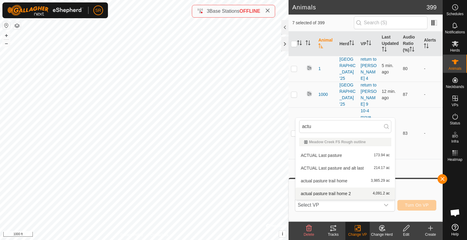
type input "actu"
click at [343, 192] on li "actual pasture trail home 2 4,091.2 ac" at bounding box center [344, 194] width 99 height 12
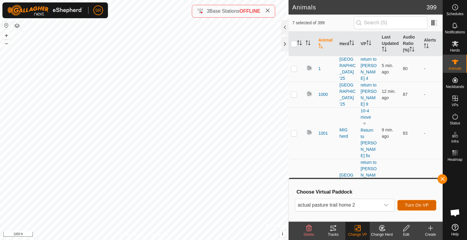
click at [423, 204] on span "Turn On VP" at bounding box center [417, 205] width 24 height 5
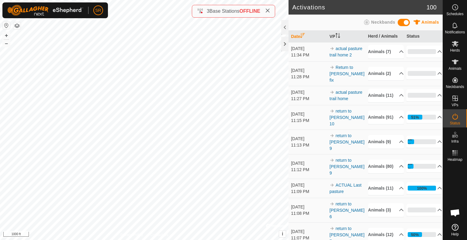
click at [345, 52] on link "actual pasture trail home 2" at bounding box center [345, 51] width 33 height 11
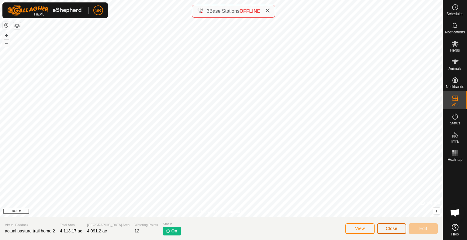
click at [398, 226] on button "Close" at bounding box center [391, 229] width 29 height 11
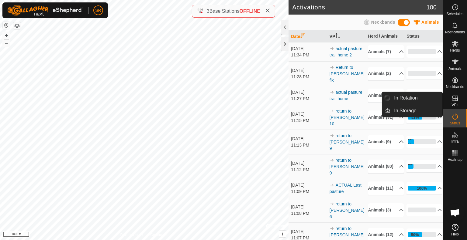
click at [434, 97] on link "In Rotation" at bounding box center [416, 98] width 52 height 12
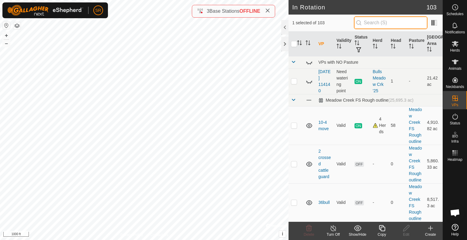
click at [388, 26] on input "text" at bounding box center [391, 22] width 74 height 13
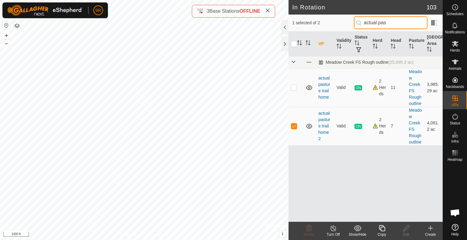
type input "actual pas"
click at [382, 230] on icon at bounding box center [382, 228] width 8 height 7
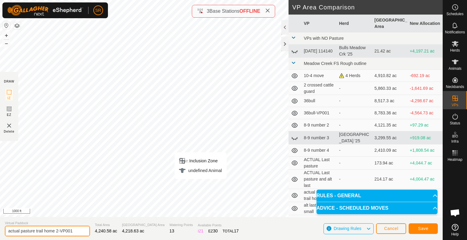
drag, startPoint x: 79, startPoint y: 231, endPoint x: 56, endPoint y: 233, distance: 22.6
click at [56, 233] on input "actual pasture trail home 2-VP001" at bounding box center [47, 231] width 85 height 11
type input "actual pasture trail home 3"
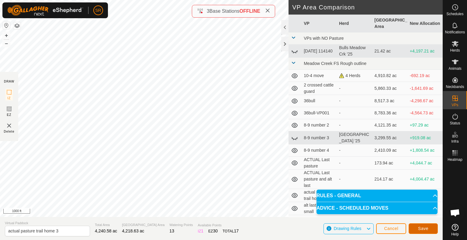
click at [421, 228] on span "Save" at bounding box center [423, 228] width 10 height 5
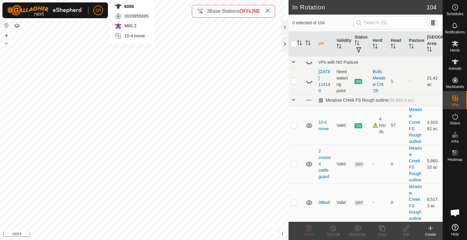
click at [132, 50] on div "6056 3033955695 MIG 2 10-4 move + – ⇧ i © Mapbox , © OpenStreetMap , Improve th…" at bounding box center [144, 120] width 288 height 240
click at [173, 62] on div "6110 4018777246 MIG herd 10-4 move + – ⇧ i © Mapbox , © OpenStreetMap , Improve…" at bounding box center [144, 120] width 288 height 240
click at [459, 64] on es-animals-svg-icon at bounding box center [454, 62] width 11 height 10
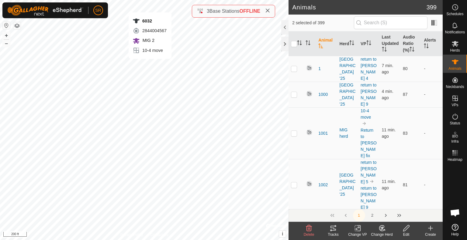
click at [150, 65] on div "6032 2844004567 MIG 2 10-4 move + – ⇧ i © Mapbox , © OpenStreetMap , Improve th…" at bounding box center [144, 120] width 288 height 240
click at [360, 230] on icon at bounding box center [358, 228] width 3 height 5
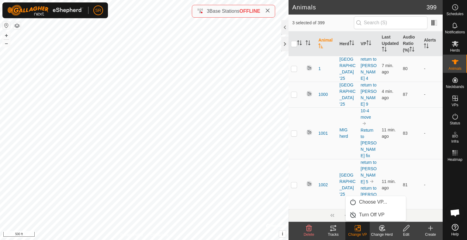
click at [361, 207] on link "Choose VP..." at bounding box center [375, 202] width 60 height 12
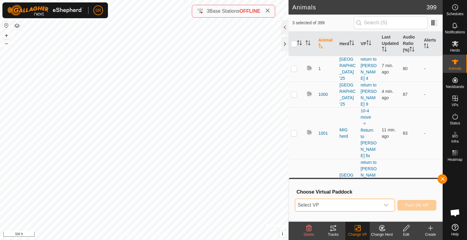
click at [361, 207] on span "Select VP" at bounding box center [337, 205] width 85 height 12
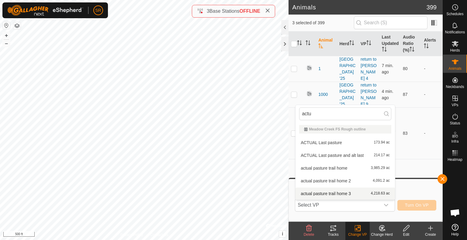
type input "actu"
click at [343, 195] on li "actual pasture trail home 3 4,218.63 ac" at bounding box center [344, 194] width 99 height 12
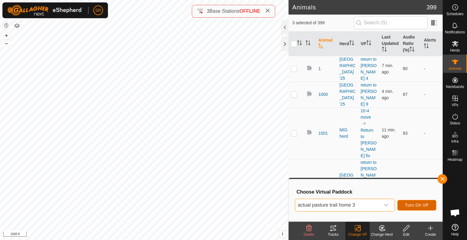
click at [411, 205] on span "Turn On VP" at bounding box center [417, 205] width 24 height 5
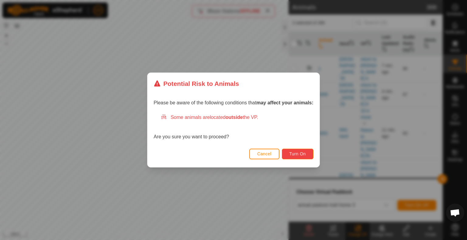
click at [297, 157] on button "Turn On" at bounding box center [298, 154] width 32 height 11
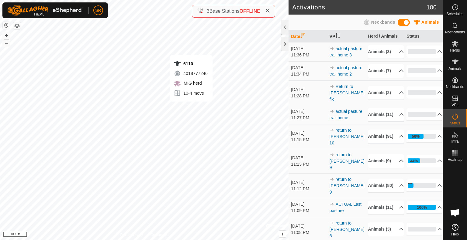
click at [191, 108] on div "6110 4018777246 MIG herd 10-4 move + – ⇧ i © Mapbox , © OpenStreetMap , Improve…" at bounding box center [144, 120] width 288 height 240
click at [451, 62] on icon at bounding box center [454, 61] width 7 height 7
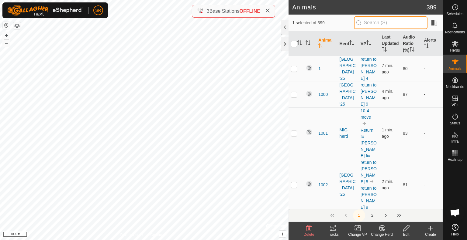
click at [379, 24] on input "text" at bounding box center [391, 22] width 74 height 13
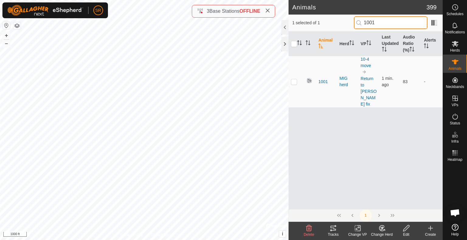
type input "1001"
click at [160, 68] on div "6124 0996190551 MIG 2 10-4 move + – ⇧ i © Mapbox , © OpenStreetMap , Improve th…" at bounding box center [144, 120] width 288 height 240
checkbox input "true"
